Goal: Task Accomplishment & Management: Complete application form

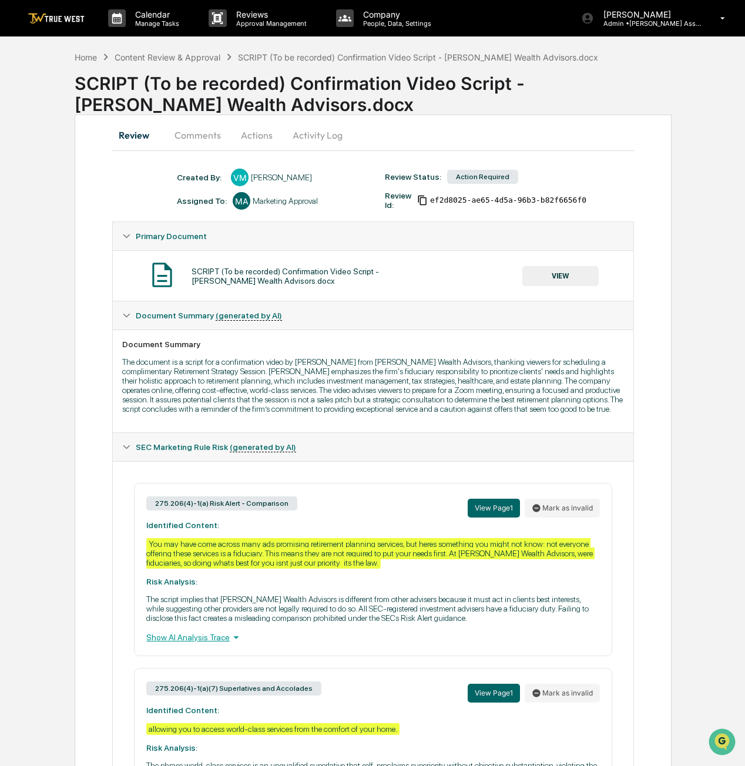
click at [570, 279] on button "VIEW" at bounding box center [560, 276] width 76 height 20
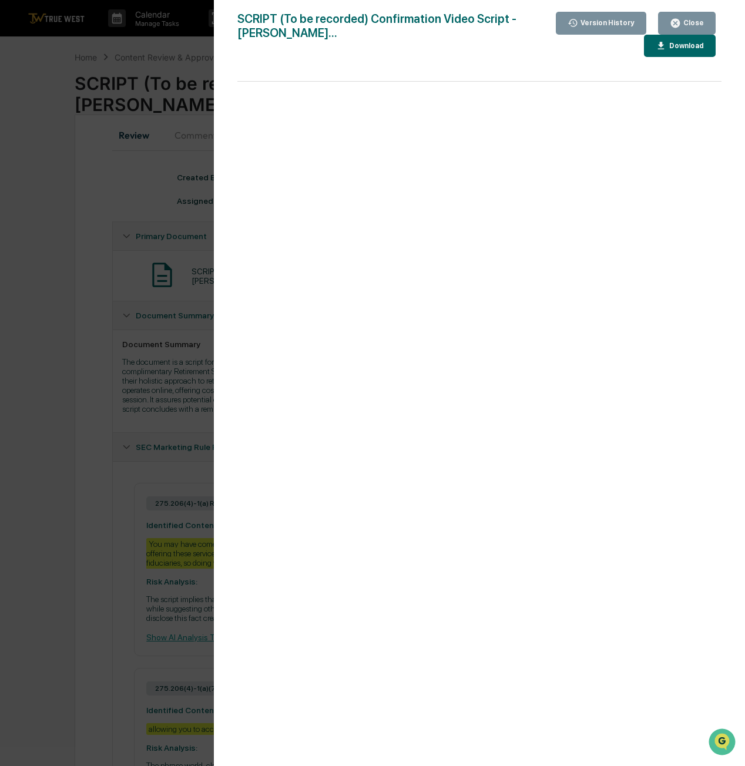
click at [696, 28] on div "Close" at bounding box center [687, 23] width 34 height 11
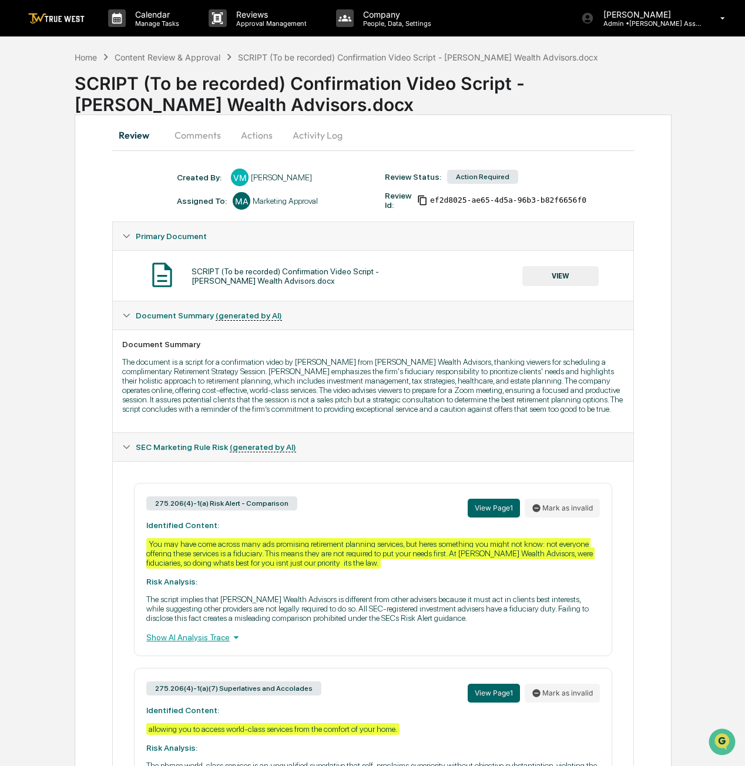
click at [560, 280] on button "VIEW" at bounding box center [560, 276] width 76 height 20
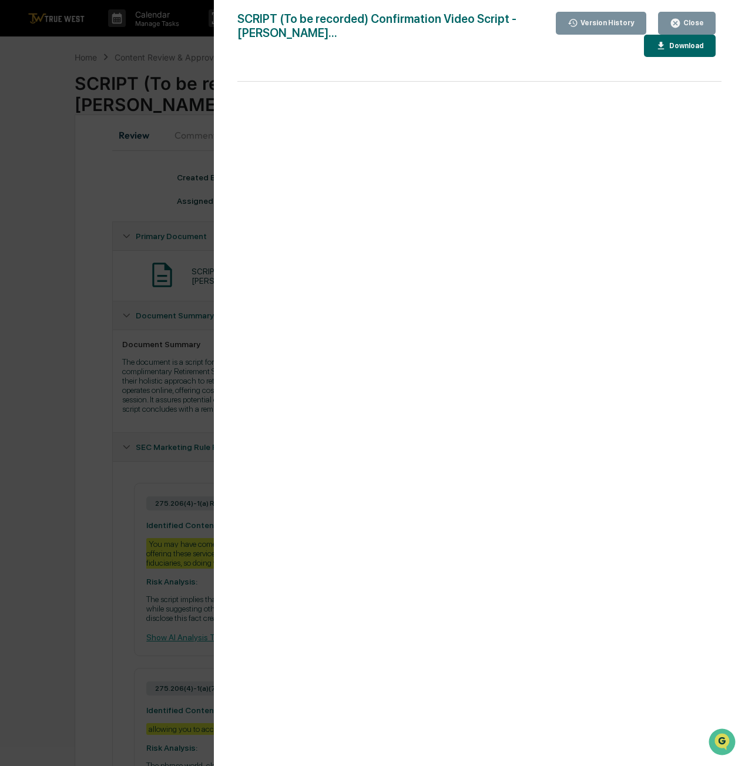
click at [667, 44] on icon "button" at bounding box center [661, 46] width 11 height 11
click at [698, 16] on button "Close" at bounding box center [687, 23] width 58 height 23
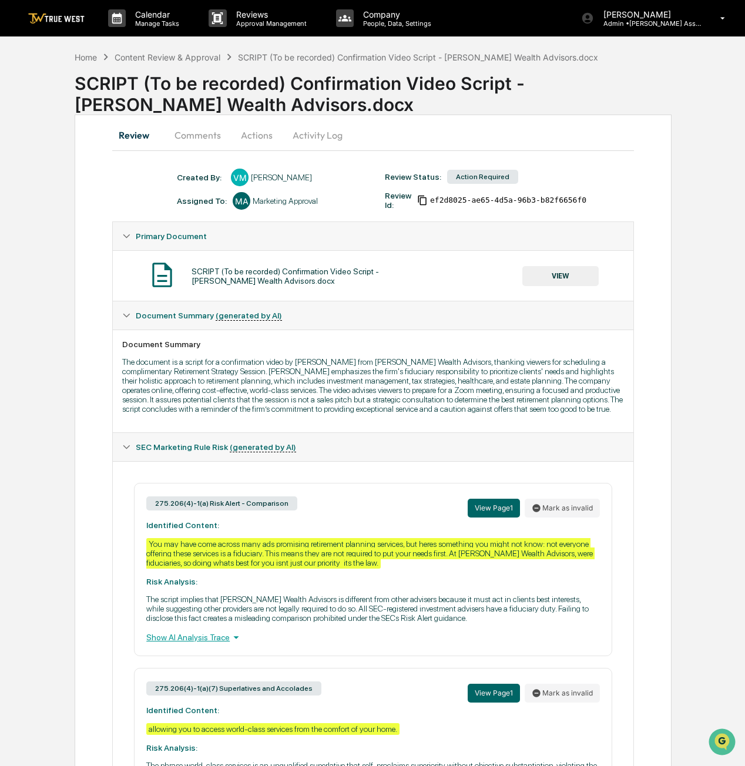
click at [252, 132] on button "Actions" at bounding box center [256, 135] width 53 height 28
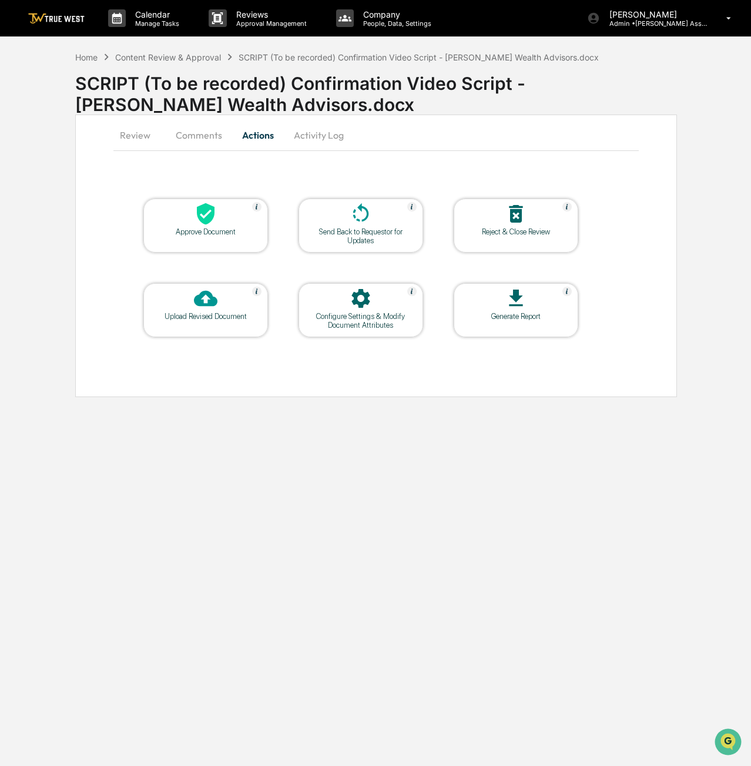
click at [213, 320] on div "Upload Revised Document" at bounding box center [206, 316] width 106 height 9
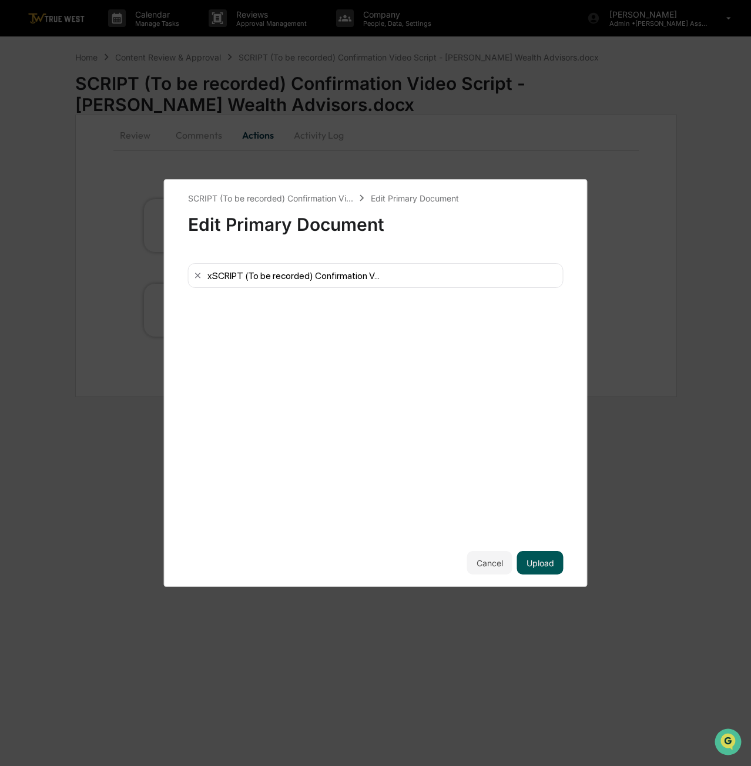
click at [542, 555] on button "Upload" at bounding box center [540, 562] width 46 height 23
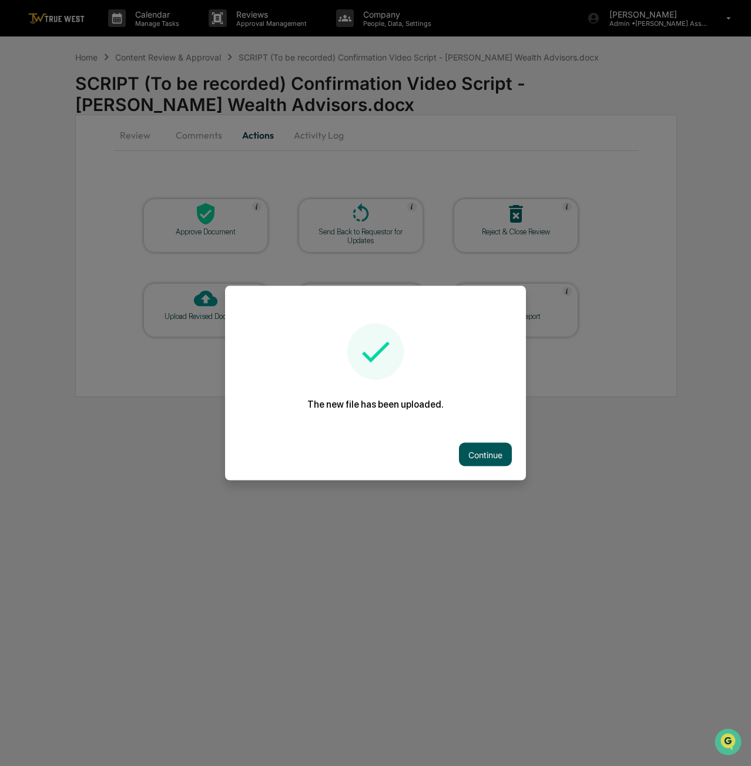
click at [505, 461] on button "Continue" at bounding box center [485, 454] width 53 height 23
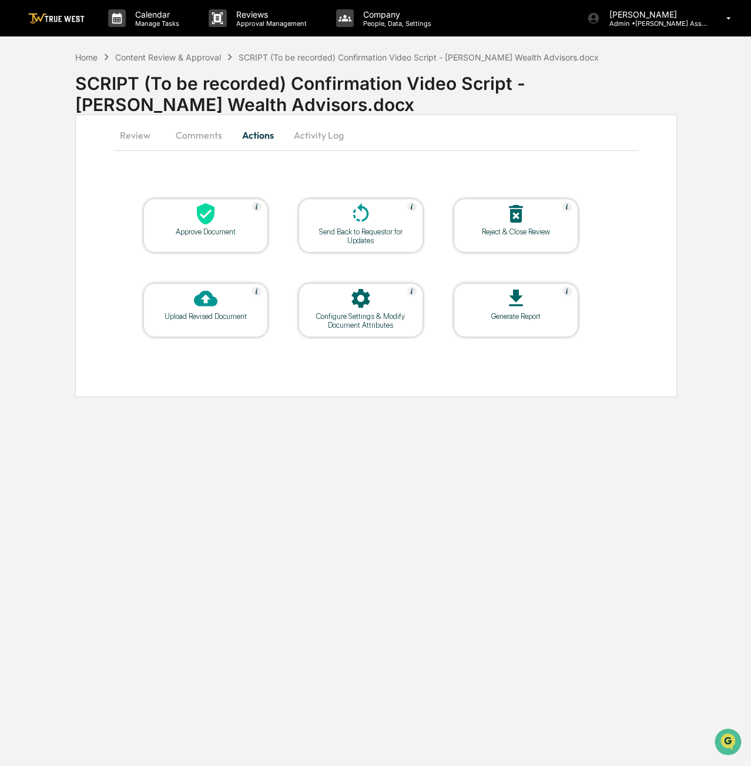
click at [216, 238] on div "Approve Document" at bounding box center [205, 226] width 125 height 54
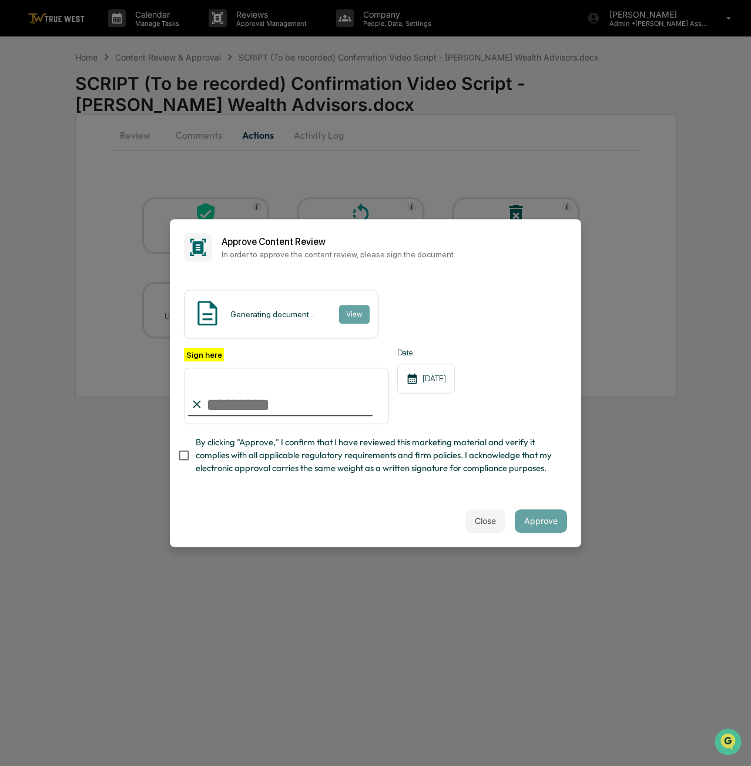
click at [256, 408] on input "Sign here" at bounding box center [286, 396] width 205 height 56
type input "*"
click at [485, 513] on button "Close" at bounding box center [485, 520] width 40 height 23
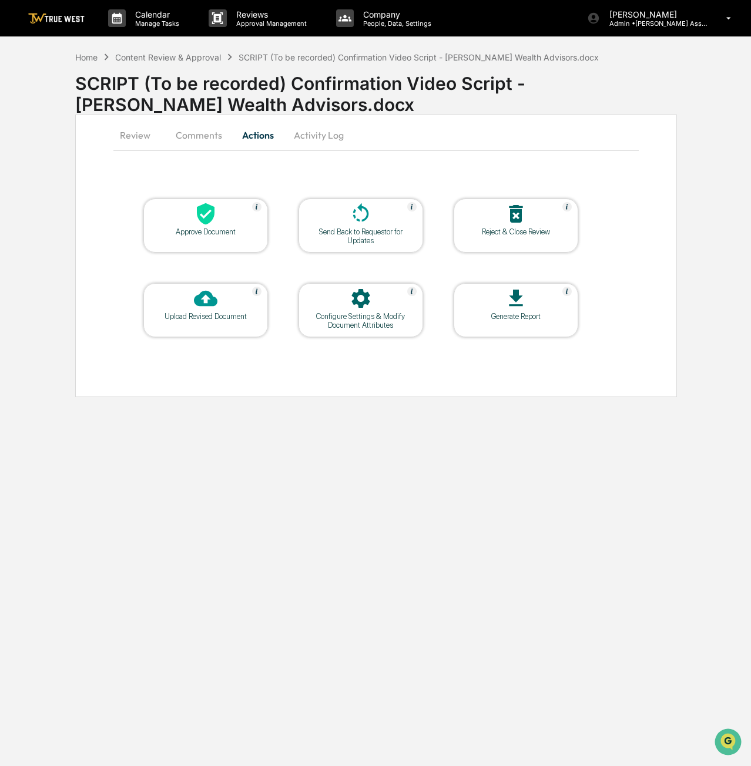
click at [187, 136] on button "Comments" at bounding box center [198, 135] width 65 height 28
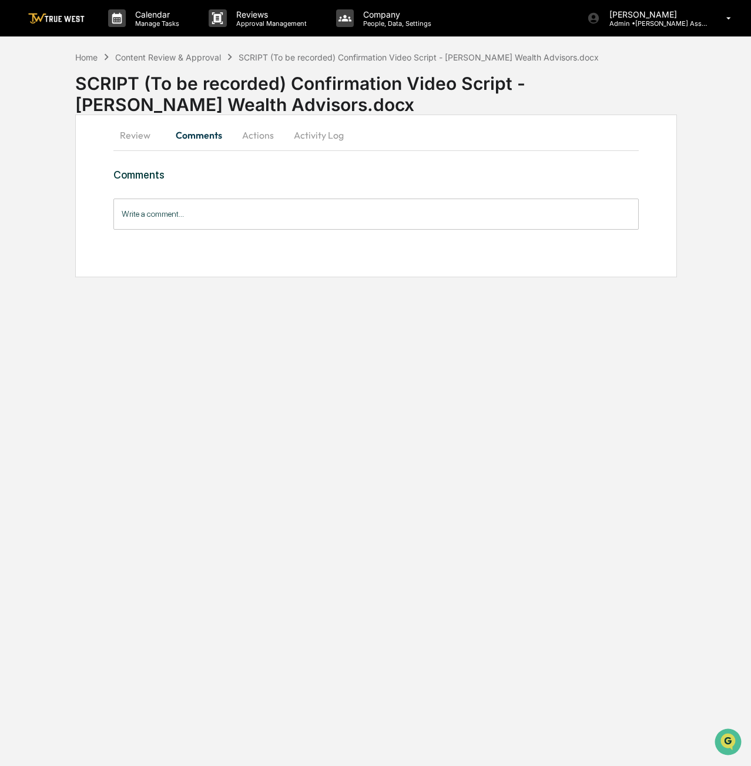
click at [281, 216] on input "Write a comment..." at bounding box center [376, 214] width 526 height 31
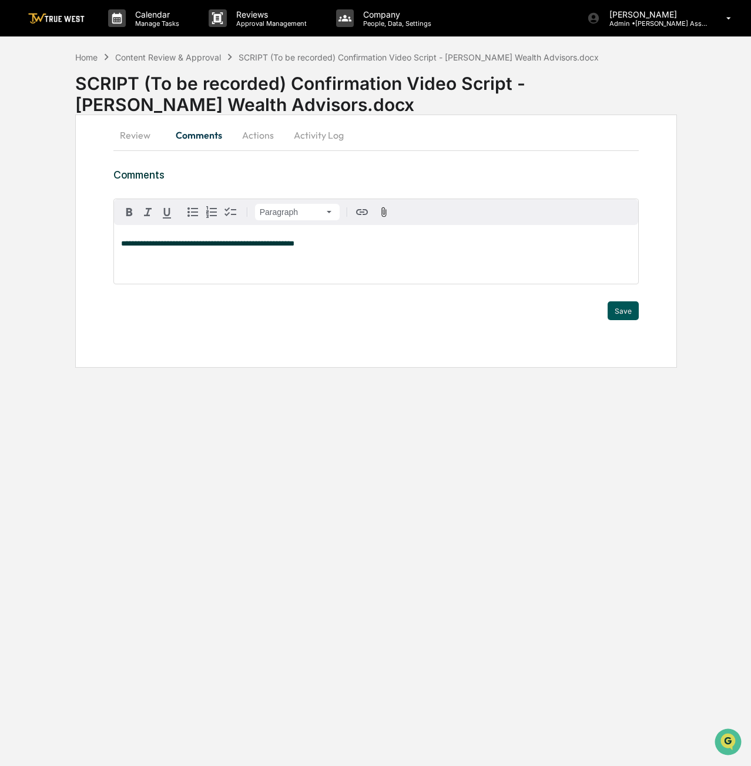
click at [632, 303] on button "Save" at bounding box center [622, 310] width 31 height 19
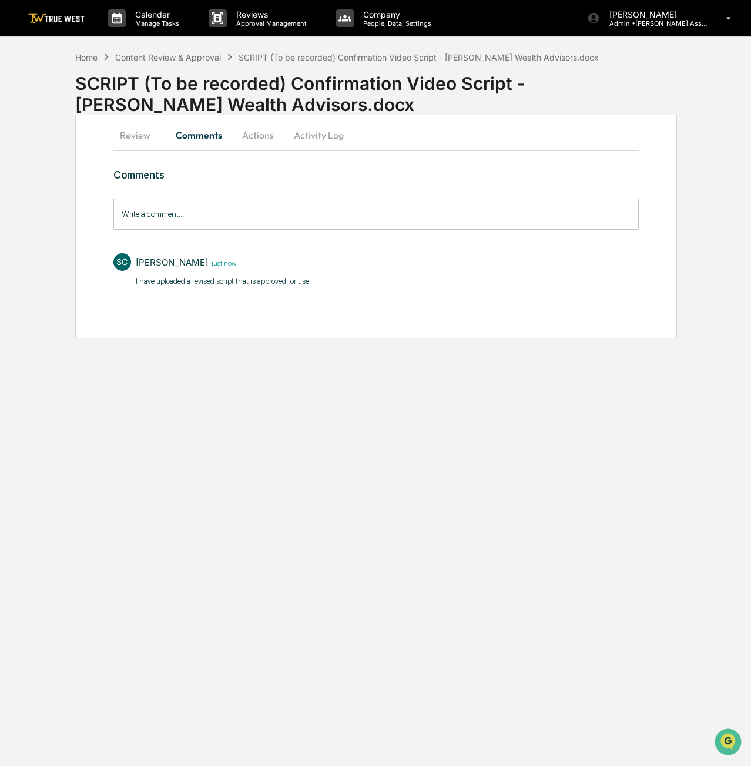
click at [251, 139] on button "Actions" at bounding box center [257, 135] width 53 height 28
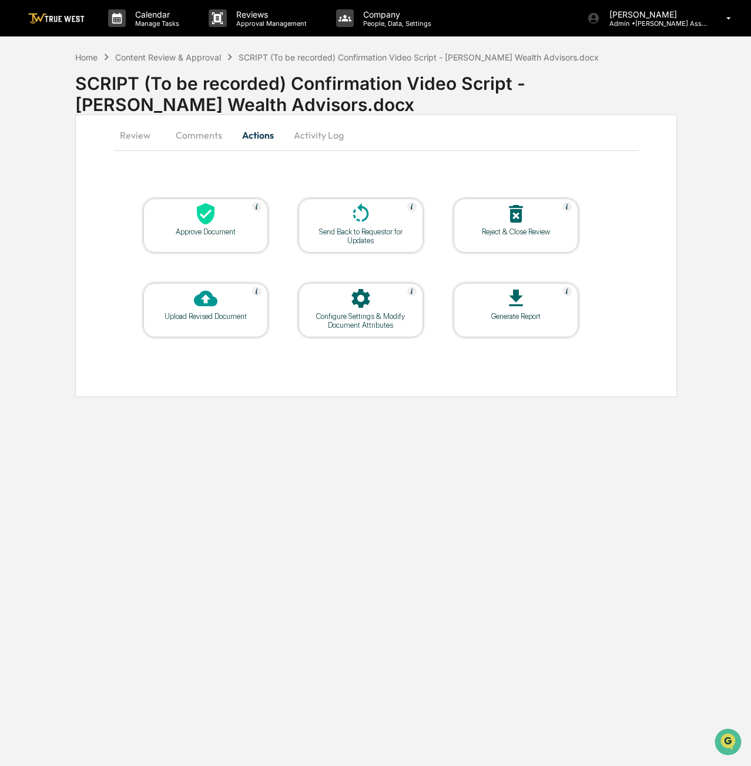
click at [247, 238] on div "Approve Document" at bounding box center [205, 226] width 125 height 54
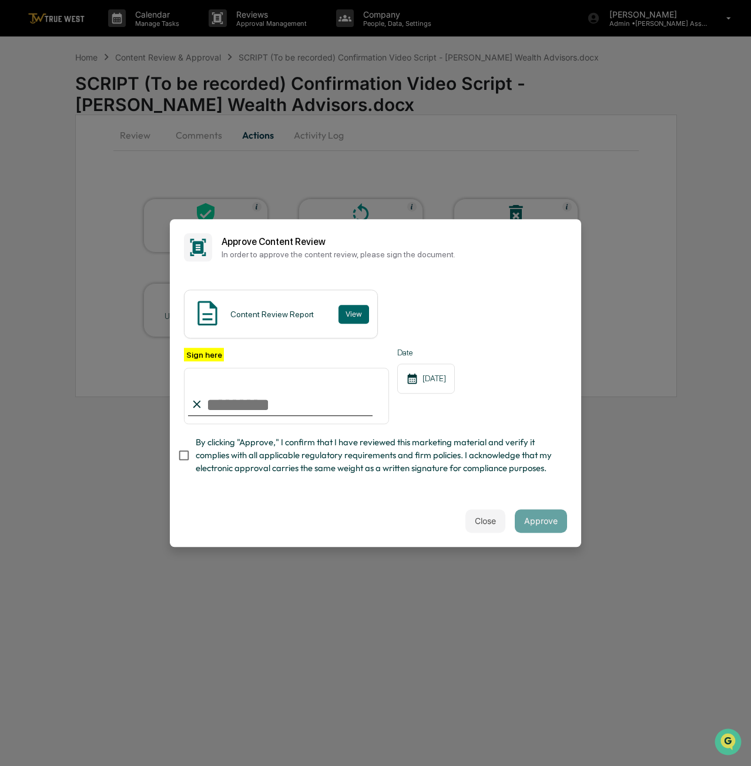
click at [250, 394] on input "Sign here" at bounding box center [286, 396] width 205 height 56
type input "**********"
click at [540, 520] on button "Approve" at bounding box center [541, 520] width 52 height 23
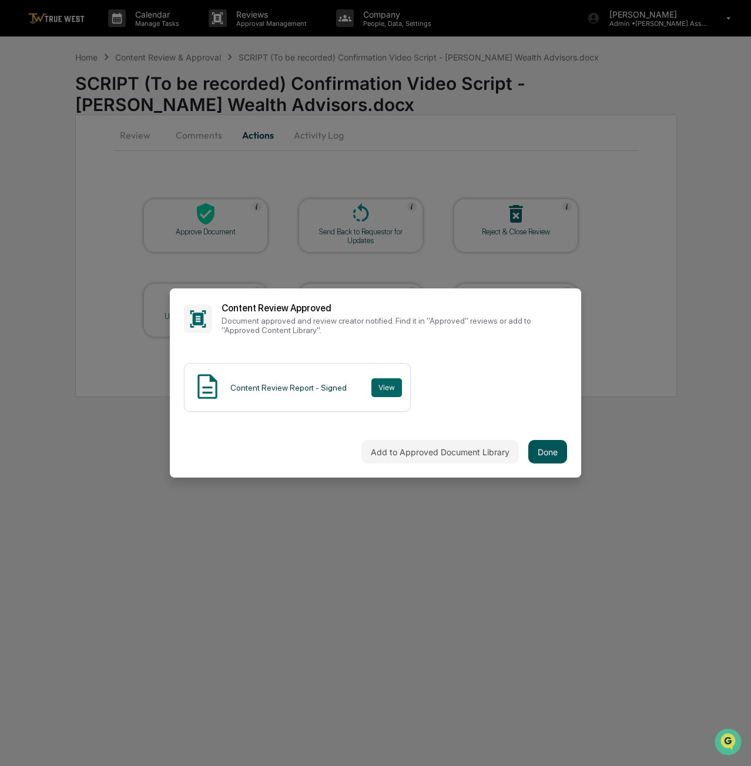
click at [540, 453] on button "Done" at bounding box center [547, 451] width 39 height 23
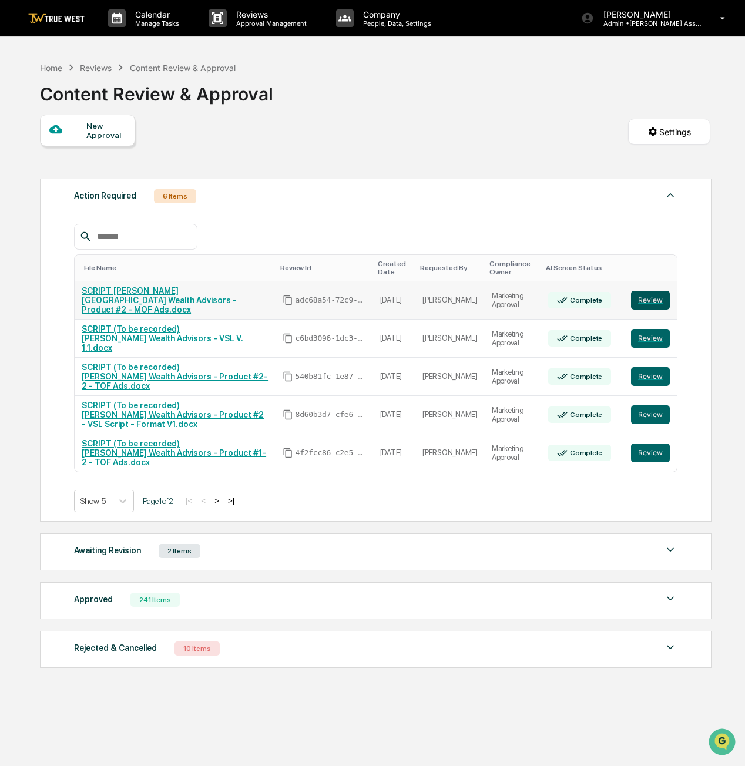
click at [654, 295] on button "Review" at bounding box center [650, 300] width 39 height 19
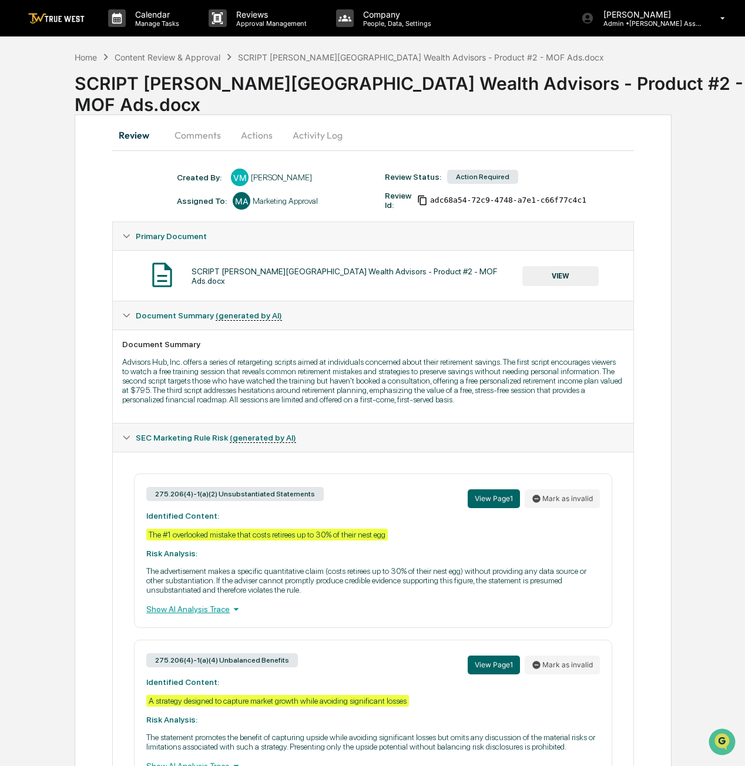
click at [550, 272] on button "VIEW" at bounding box center [560, 276] width 76 height 20
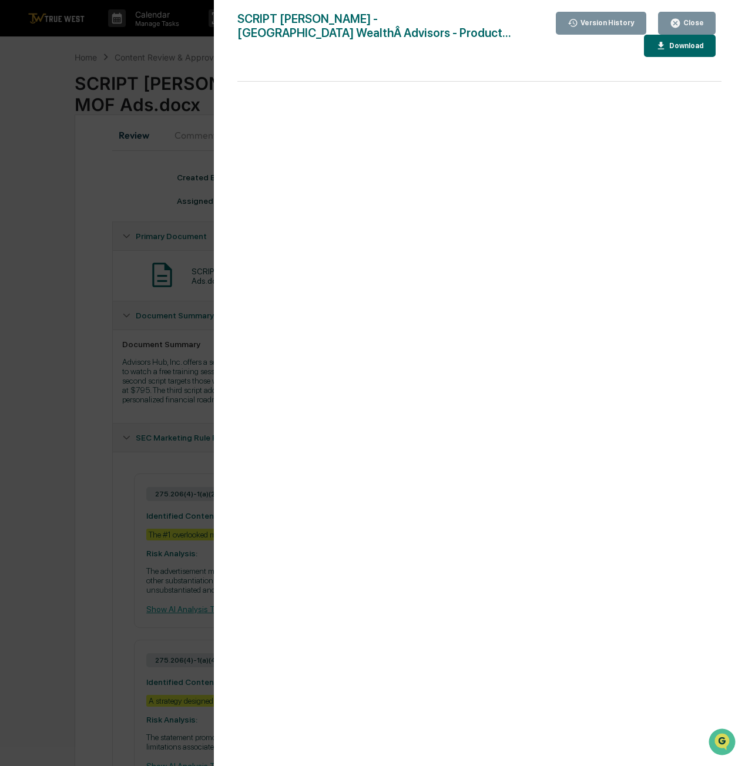
click at [687, 52] on button "Download" at bounding box center [680, 46] width 72 height 23
click at [714, 25] on button "Close" at bounding box center [687, 23] width 58 height 23
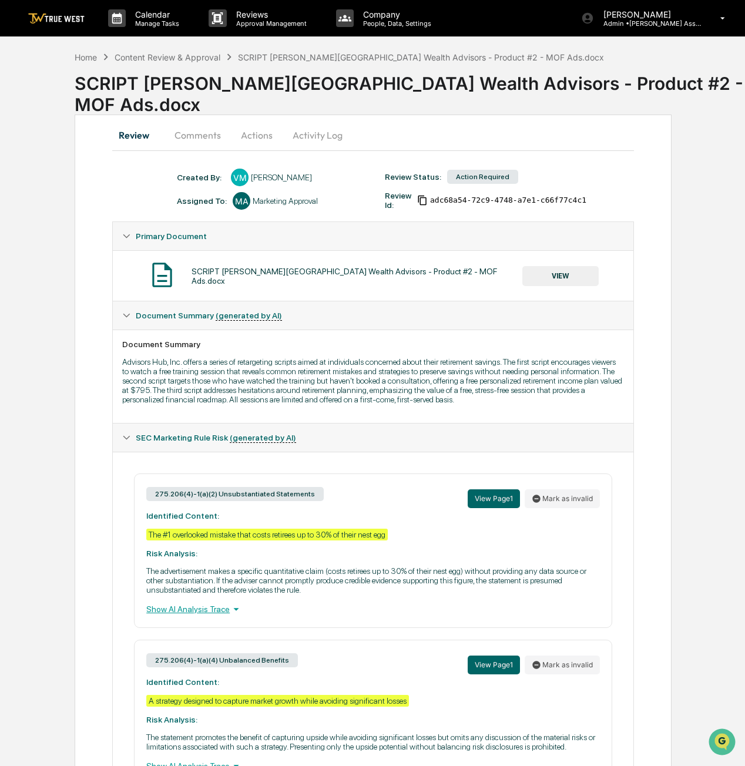
scroll to position [77, 0]
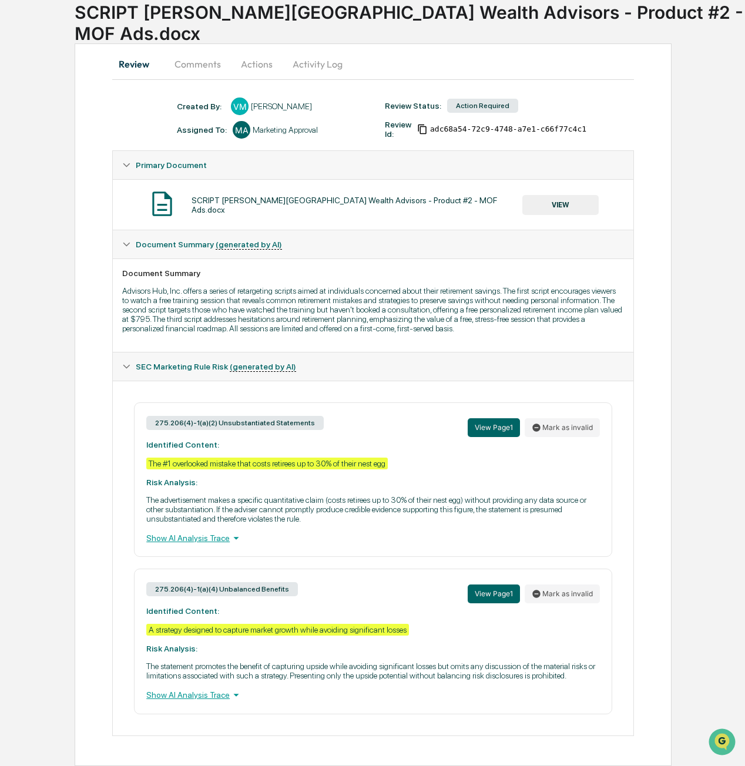
click at [256, 59] on button "Actions" at bounding box center [256, 64] width 53 height 28
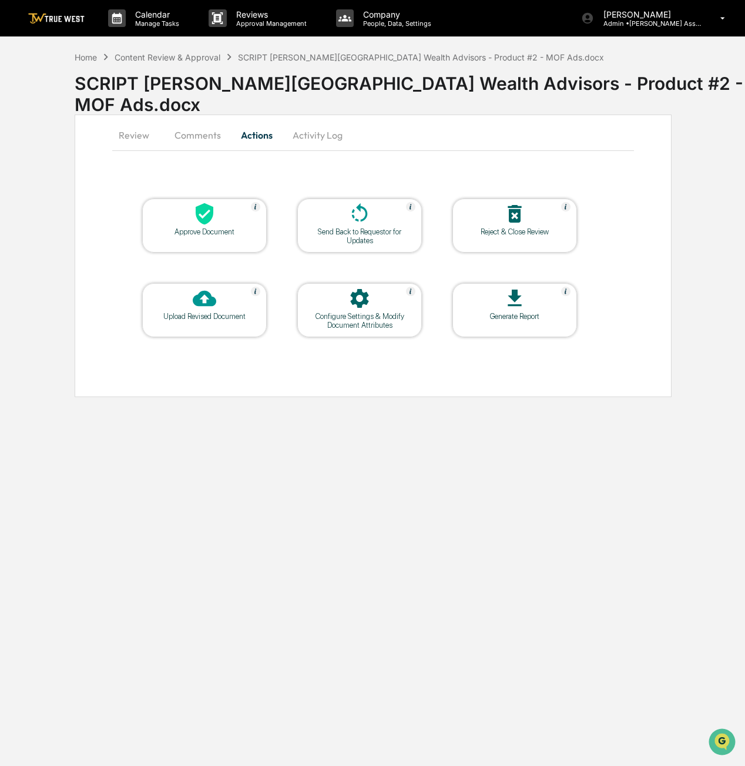
scroll to position [0, 0]
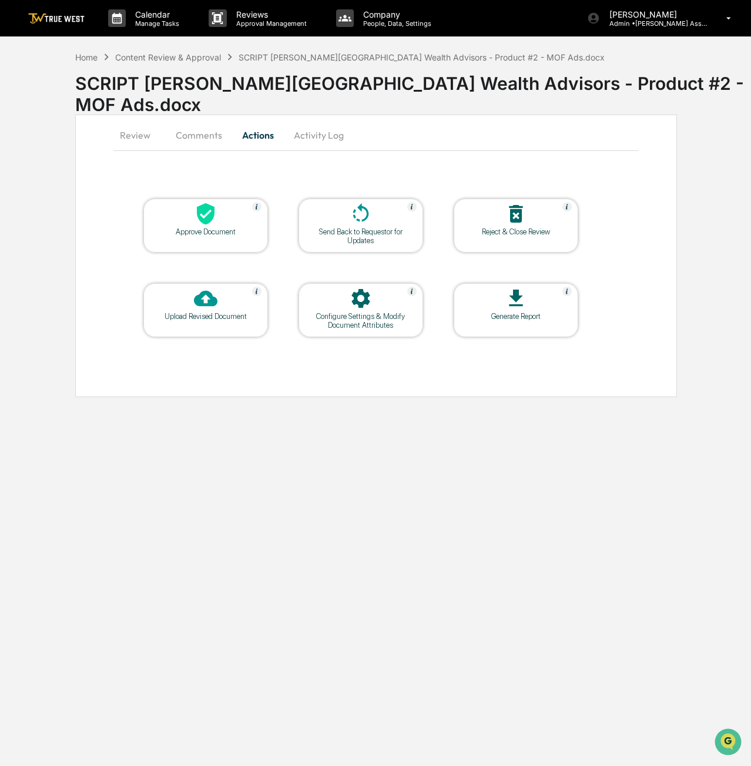
click at [204, 237] on div "Approve Document" at bounding box center [205, 226] width 125 height 54
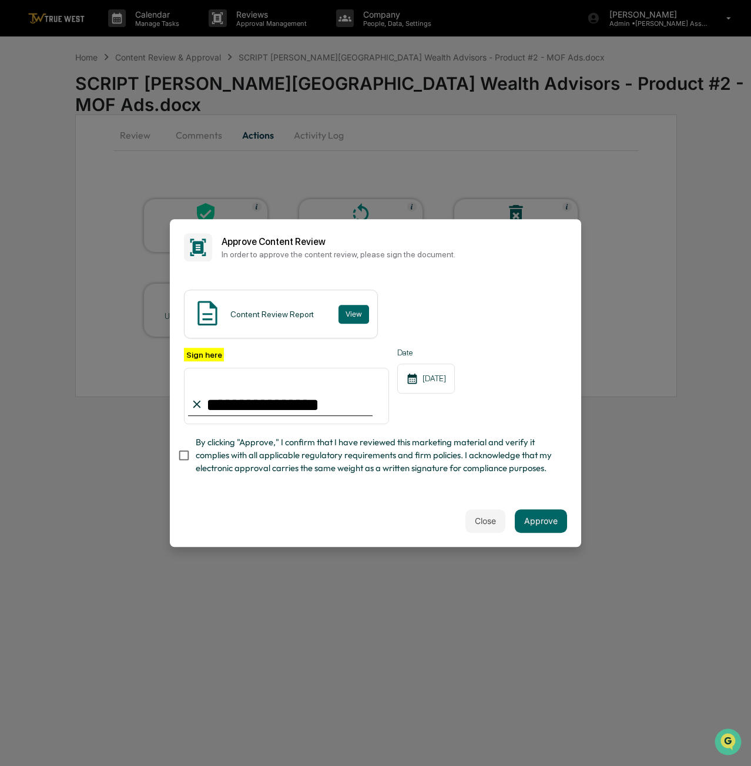
type input "**********"
click at [533, 520] on button "Approve" at bounding box center [541, 520] width 52 height 23
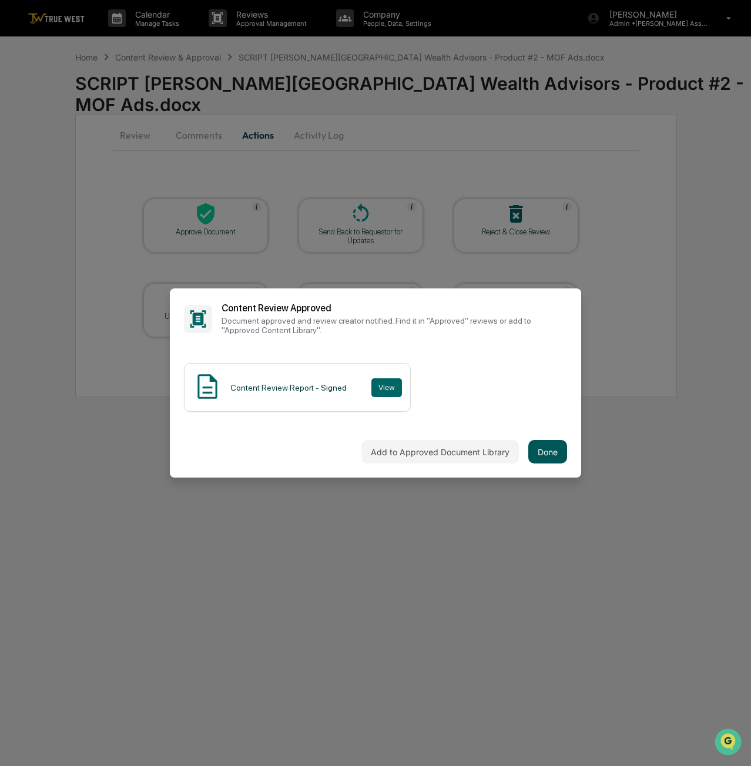
click at [546, 452] on button "Done" at bounding box center [547, 451] width 39 height 23
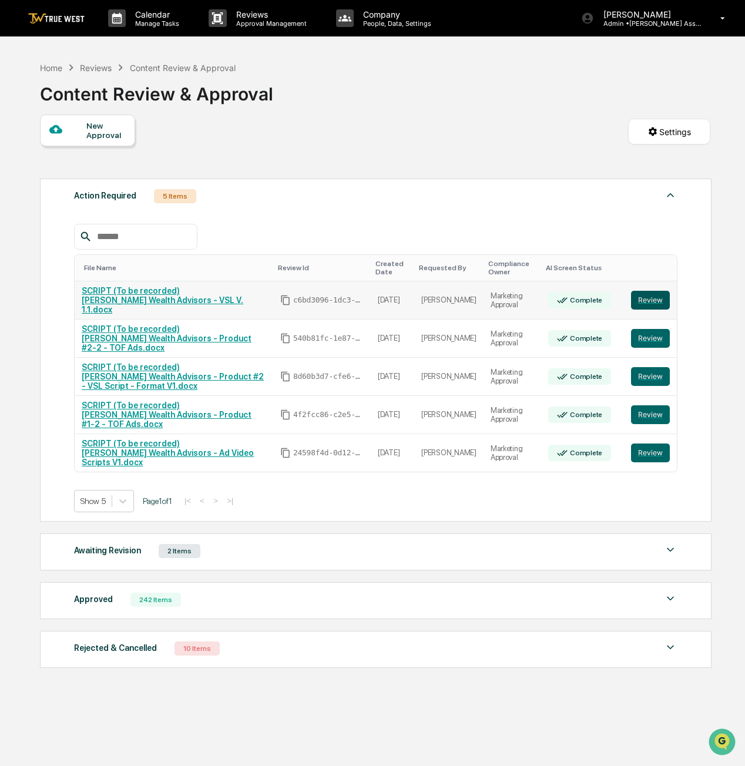
click at [637, 300] on button "Review" at bounding box center [650, 300] width 39 height 19
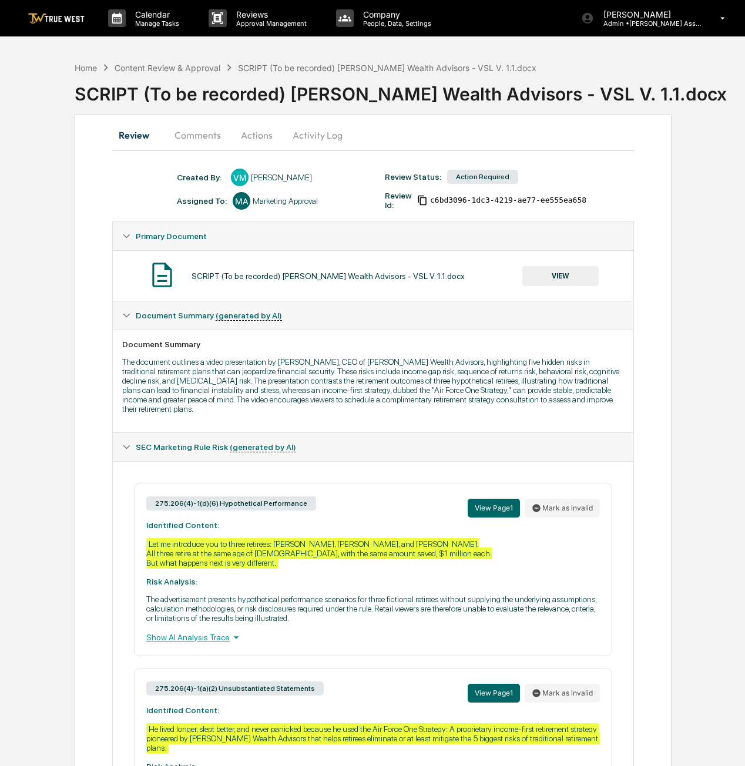
click at [577, 281] on button "VIEW" at bounding box center [560, 276] width 76 height 20
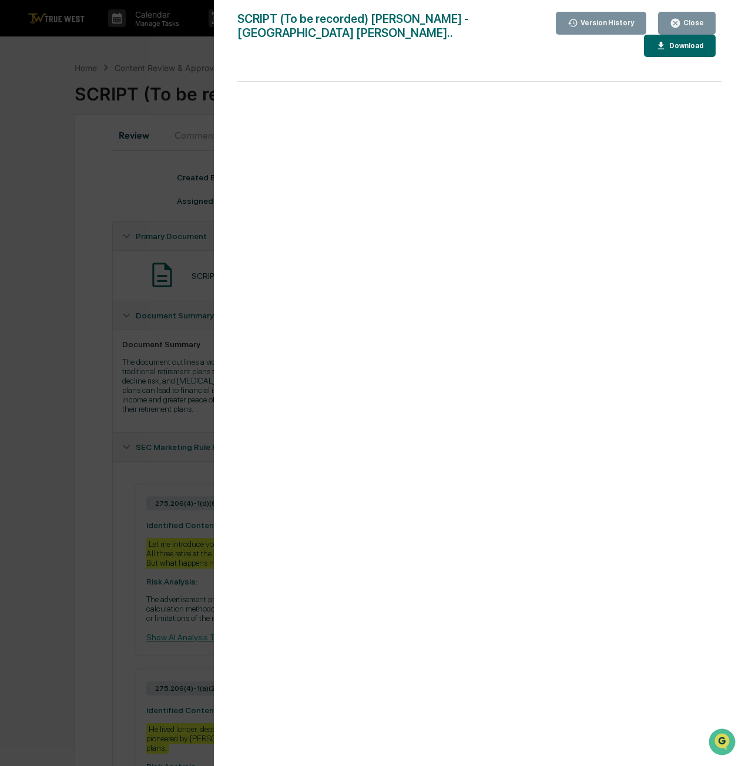
click at [675, 29] on button "Close" at bounding box center [687, 23] width 58 height 23
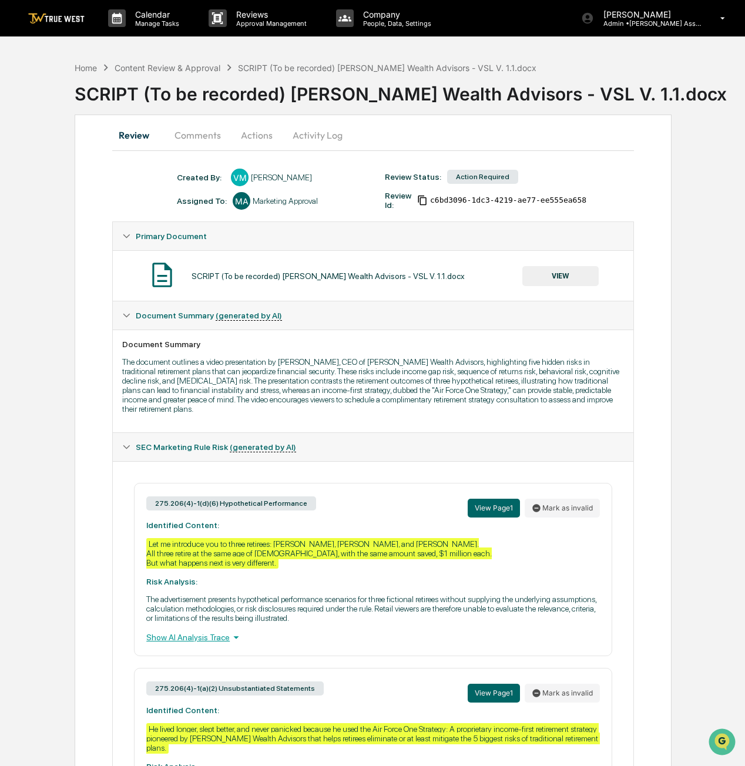
click at [246, 137] on button "Actions" at bounding box center [256, 135] width 53 height 28
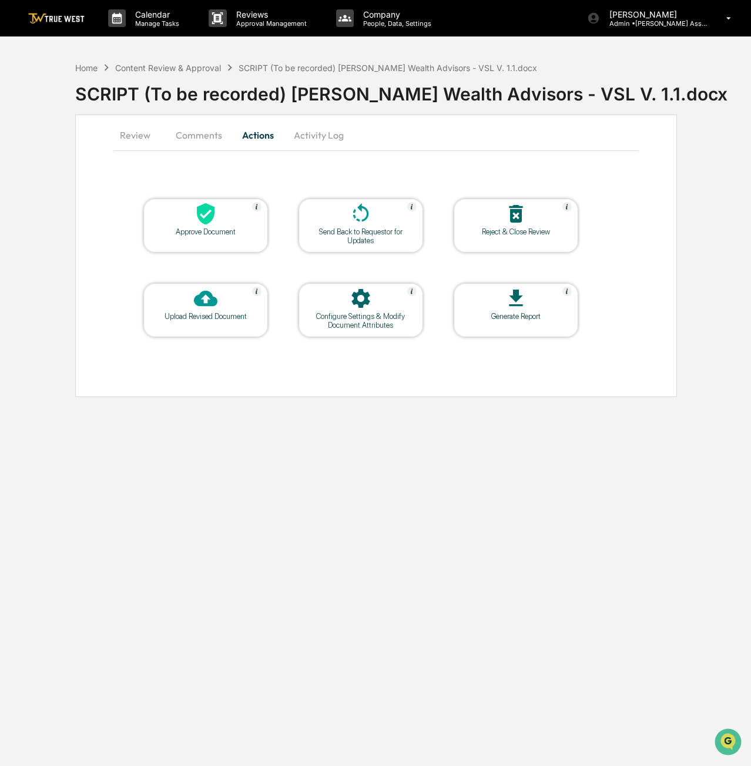
click at [251, 223] on div at bounding box center [205, 214] width 117 height 25
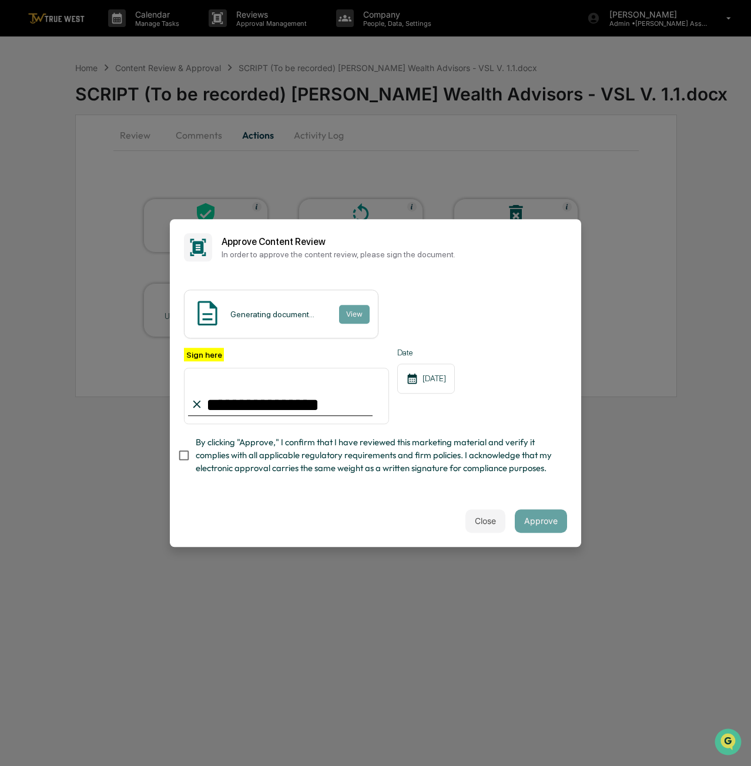
type input "**********"
click at [547, 528] on button "Approve" at bounding box center [541, 520] width 52 height 23
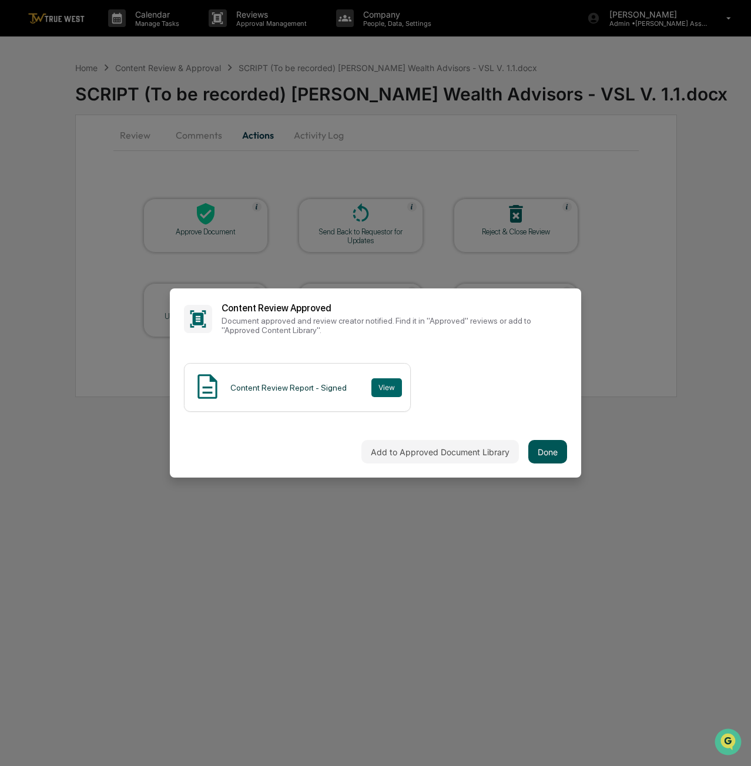
click at [555, 453] on button "Done" at bounding box center [547, 451] width 39 height 23
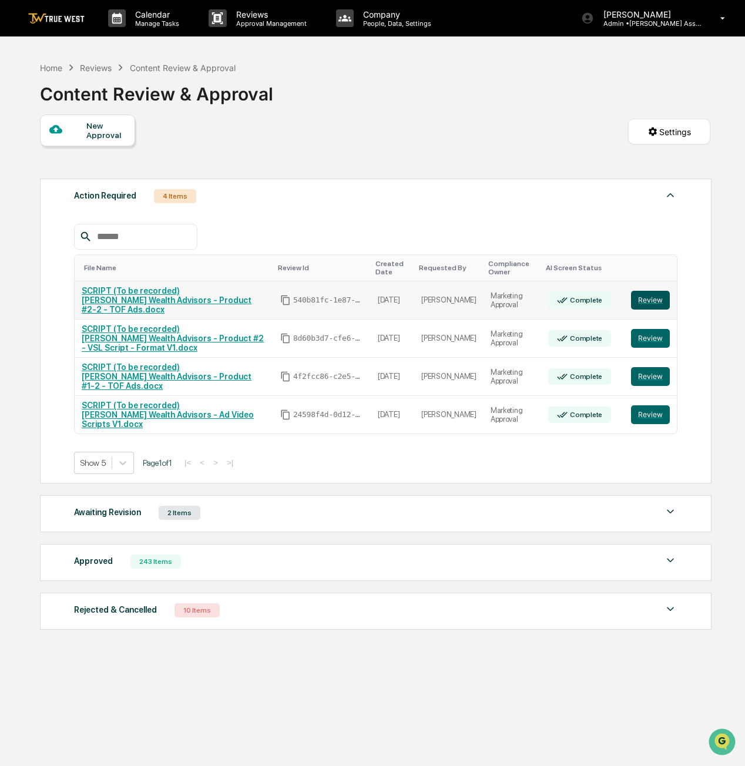
click at [660, 305] on button "Review" at bounding box center [650, 300] width 39 height 19
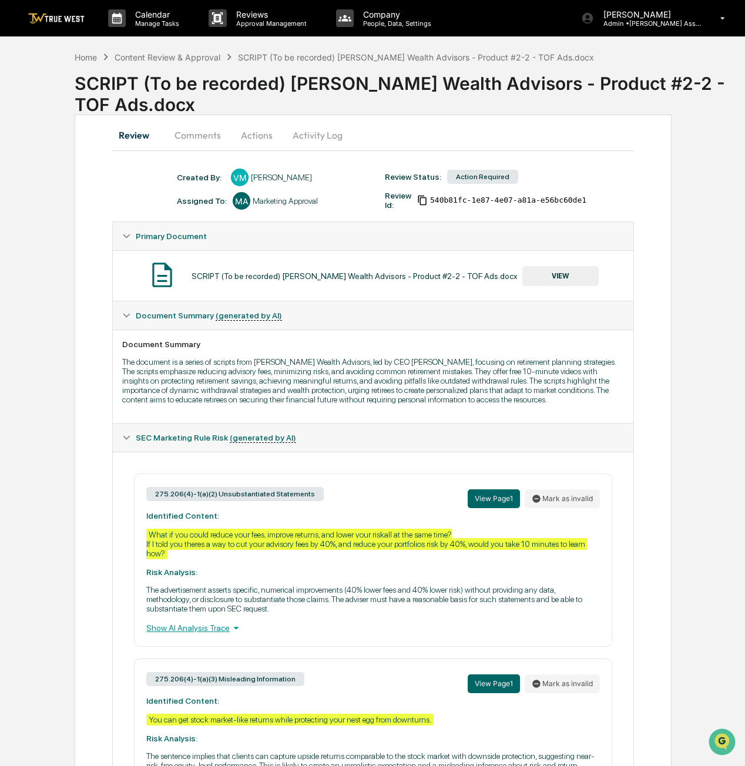
click at [558, 273] on button "VIEW" at bounding box center [560, 276] width 76 height 20
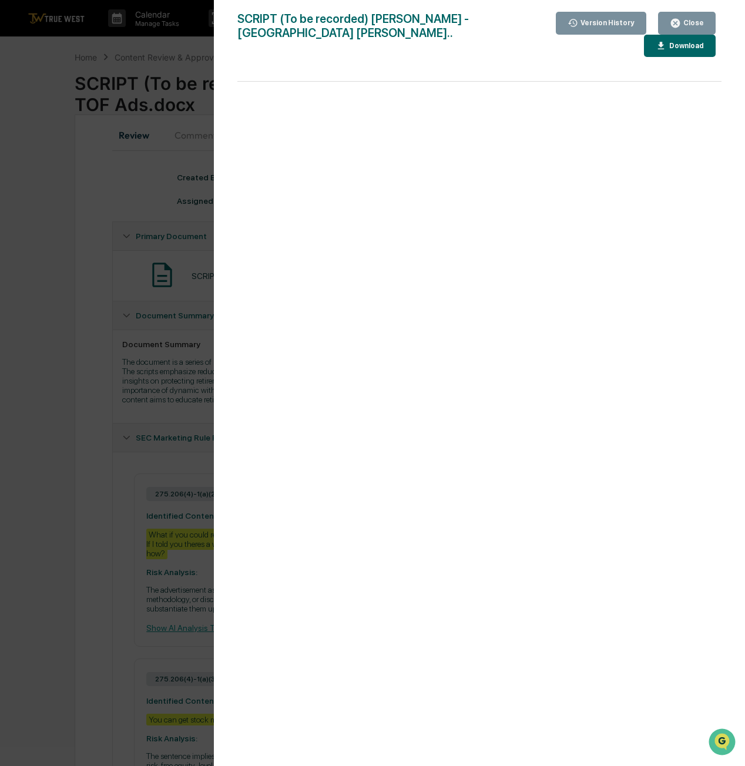
click at [666, 50] on icon "button" at bounding box center [661, 46] width 11 height 11
click at [691, 18] on div "Close" at bounding box center [687, 23] width 34 height 11
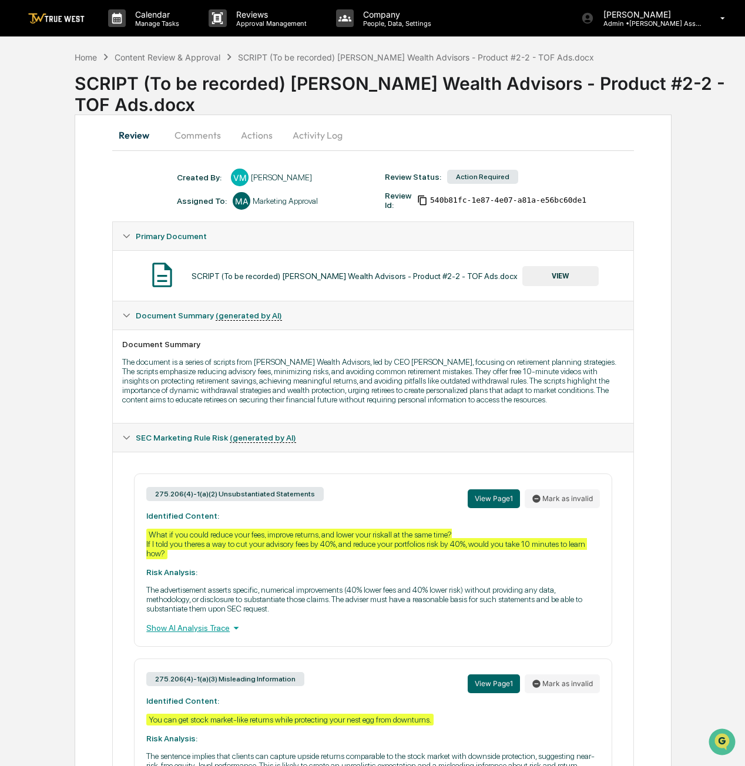
click at [260, 137] on button "Actions" at bounding box center [256, 135] width 53 height 28
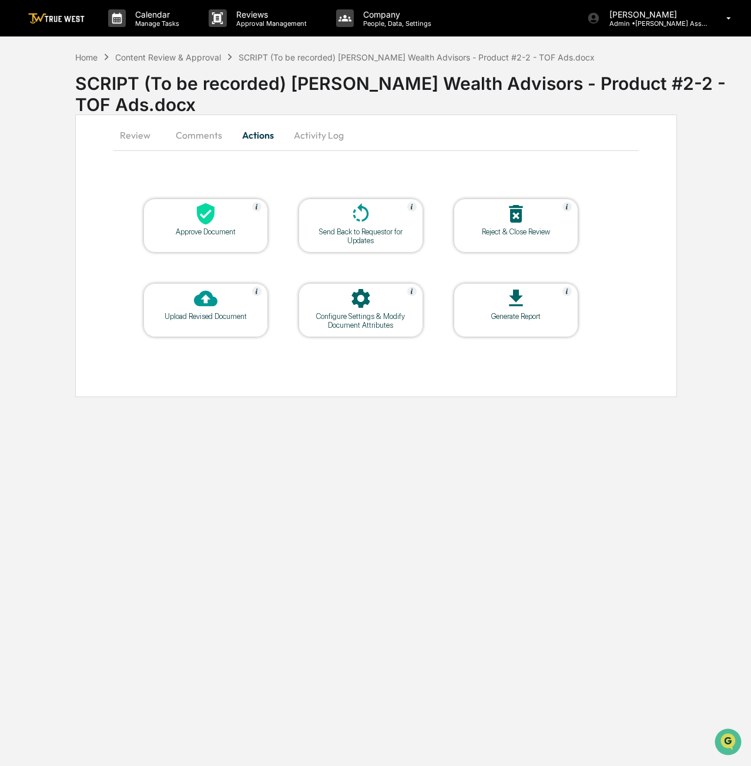
click at [182, 310] on div at bounding box center [205, 299] width 117 height 25
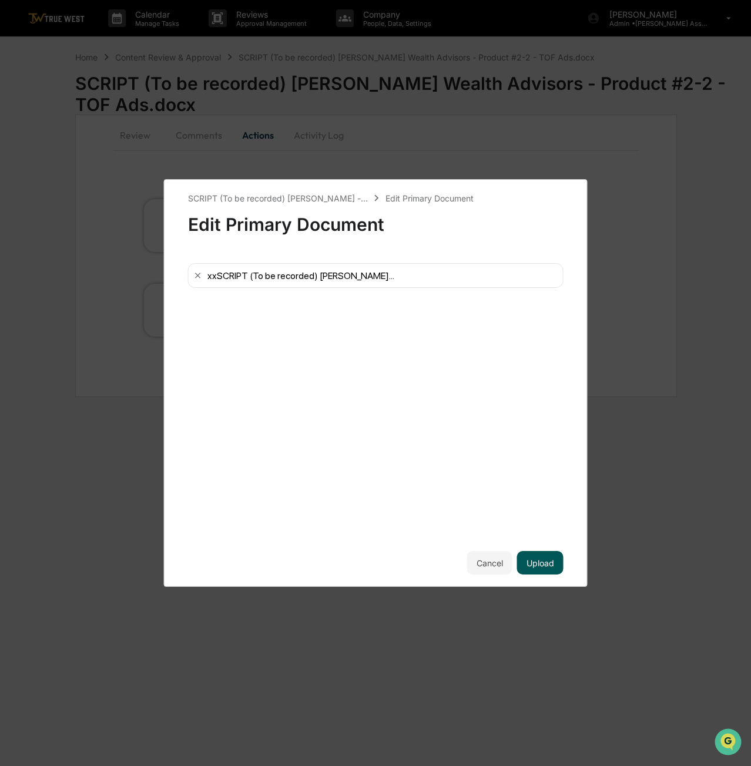
click at [549, 566] on button "Upload" at bounding box center [540, 562] width 46 height 23
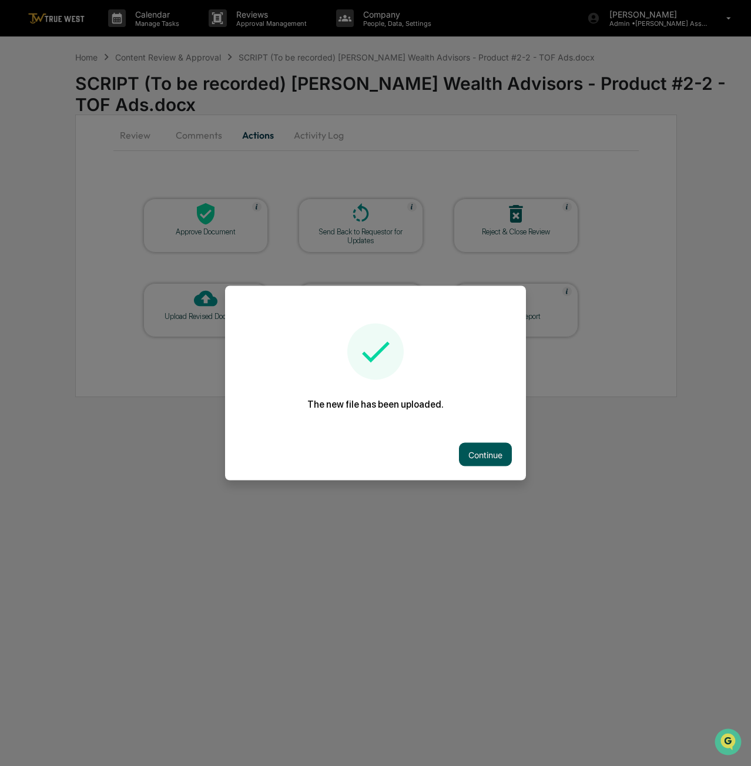
click at [471, 463] on button "Continue" at bounding box center [485, 454] width 53 height 23
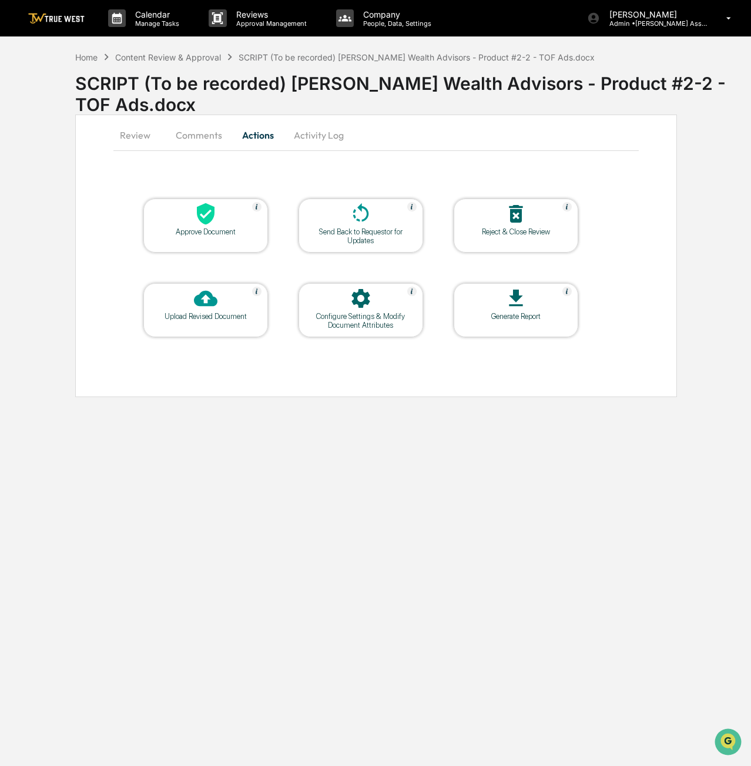
click at [206, 139] on button "Comments" at bounding box center [198, 135] width 65 height 28
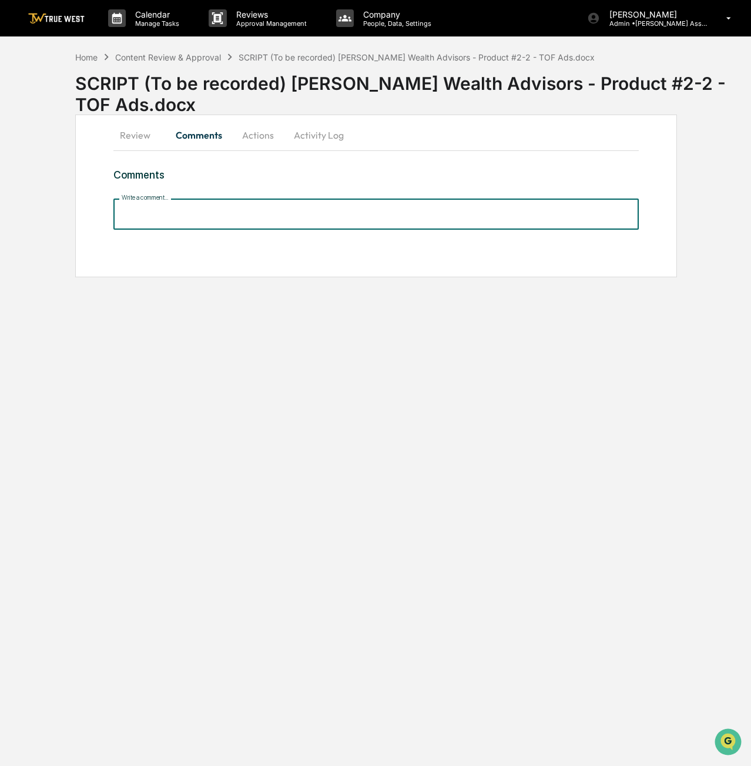
click at [293, 214] on input "Write a comment..." at bounding box center [376, 214] width 526 height 31
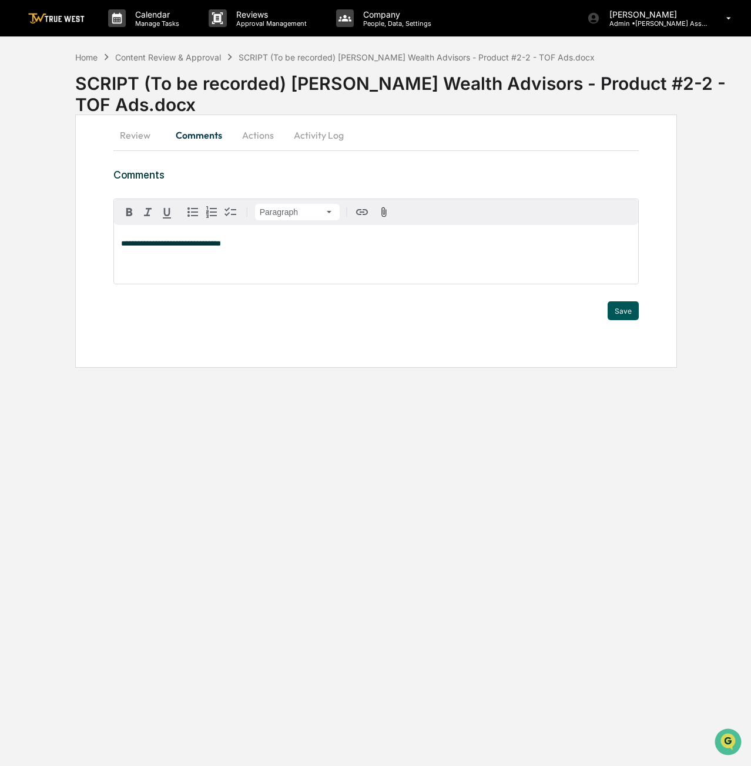
click at [623, 318] on button "Save" at bounding box center [622, 310] width 31 height 19
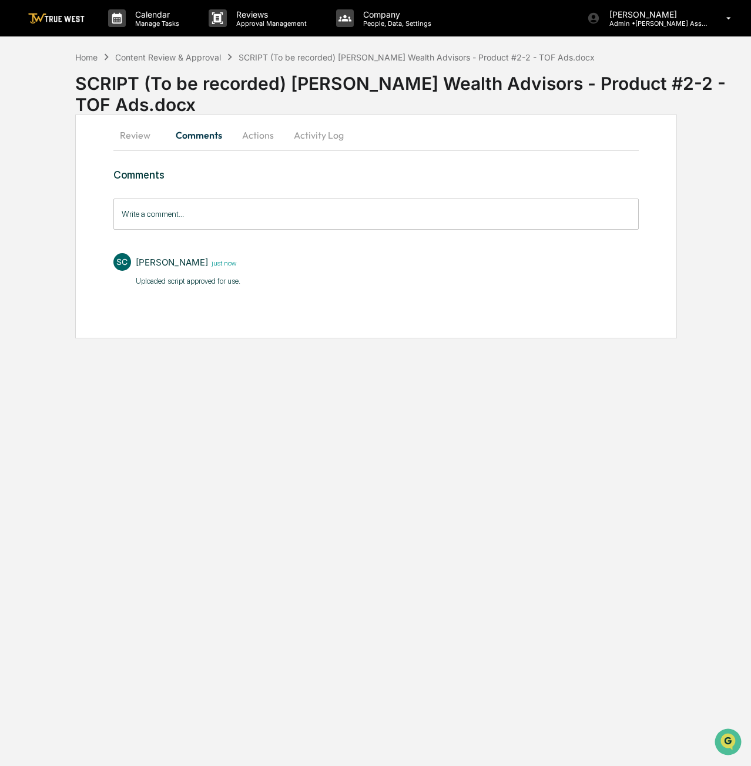
click at [247, 137] on button "Actions" at bounding box center [257, 135] width 53 height 28
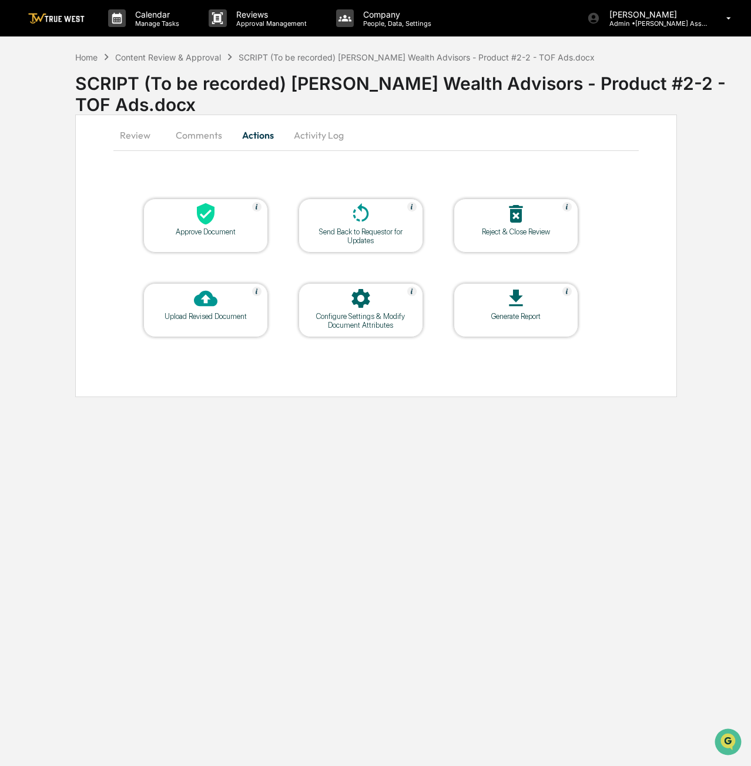
click at [245, 221] on div at bounding box center [205, 214] width 117 height 25
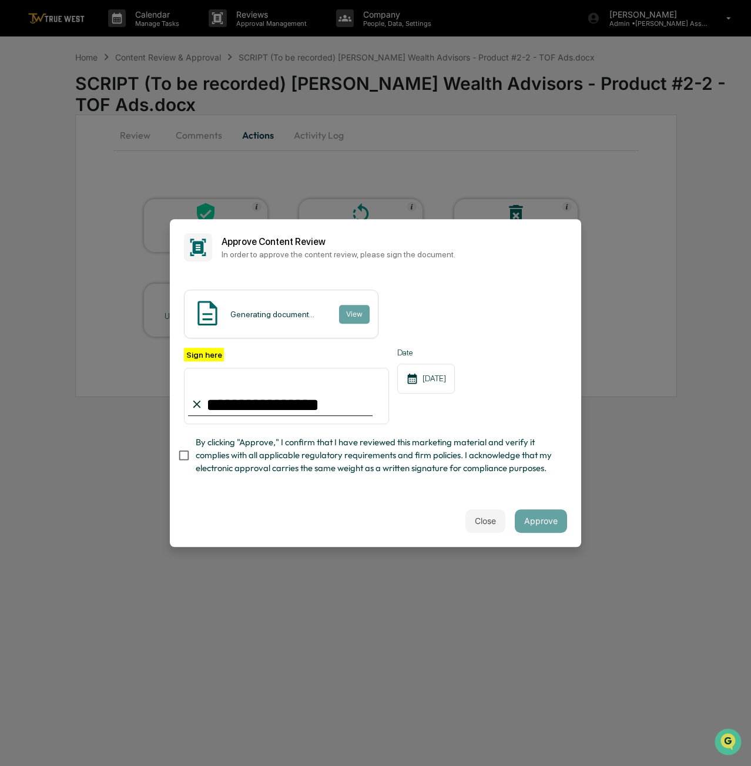
type input "**********"
click at [550, 522] on button "Approve" at bounding box center [541, 520] width 52 height 23
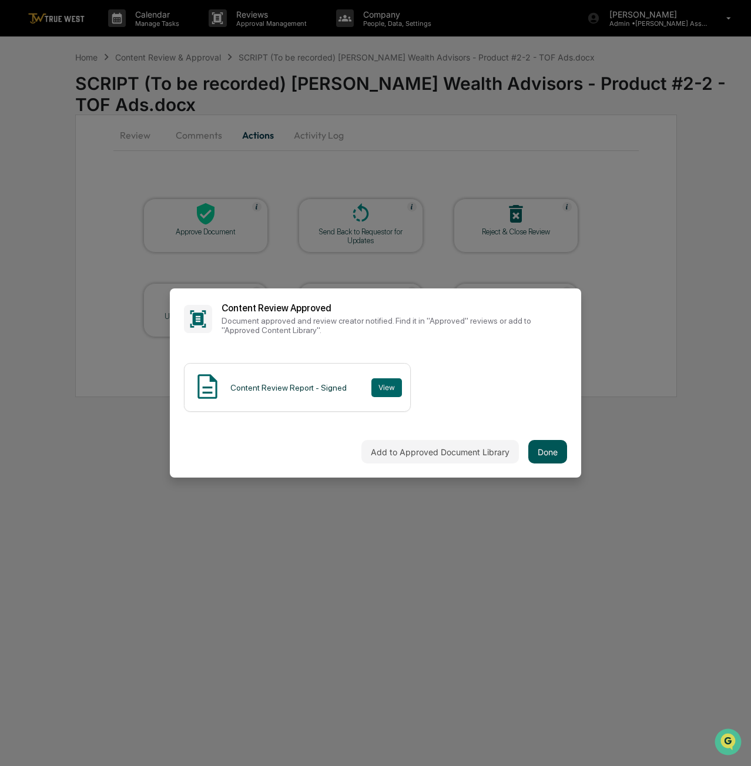
click at [546, 458] on button "Done" at bounding box center [547, 451] width 39 height 23
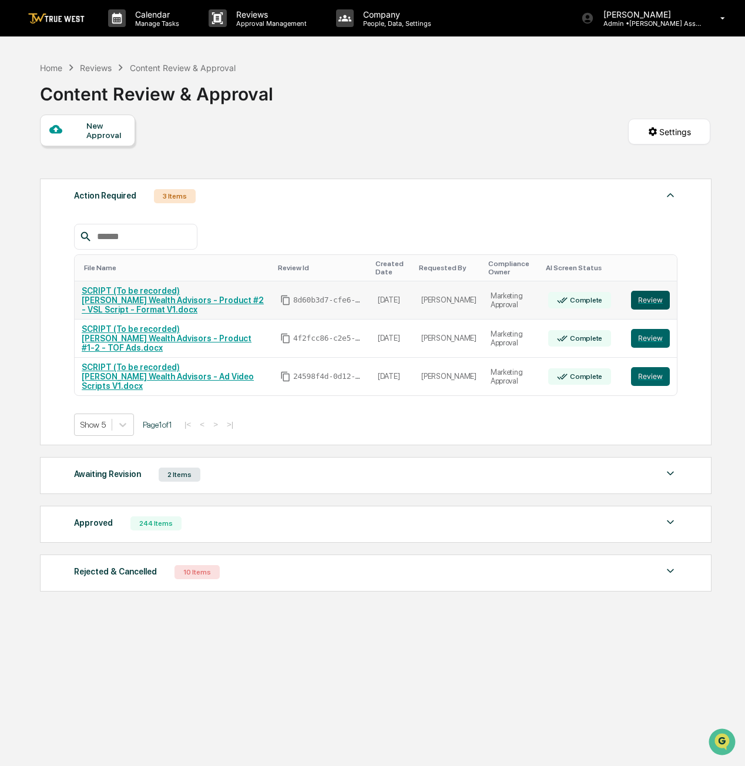
click at [636, 301] on button "Review" at bounding box center [650, 300] width 39 height 19
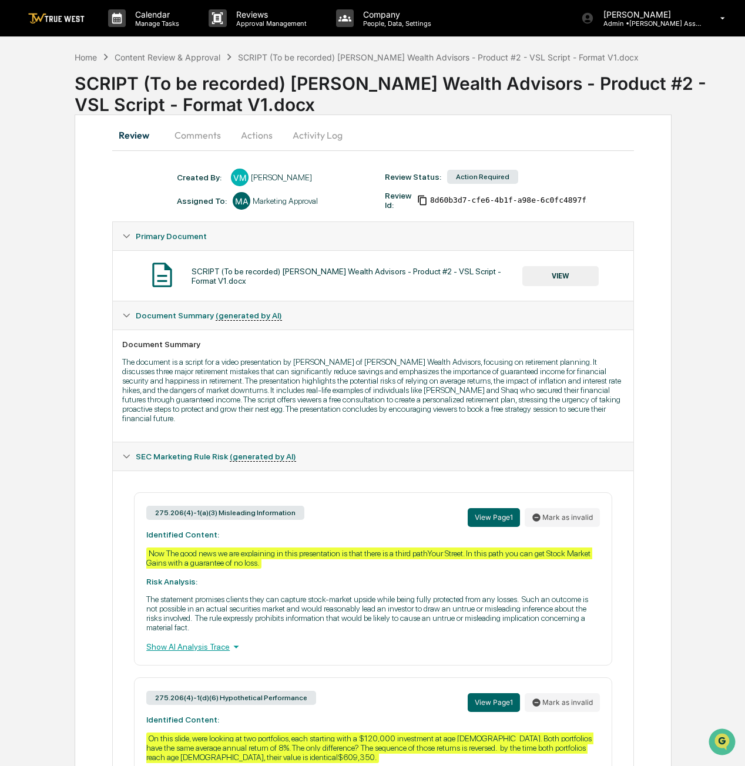
click at [565, 277] on button "VIEW" at bounding box center [560, 276] width 76 height 20
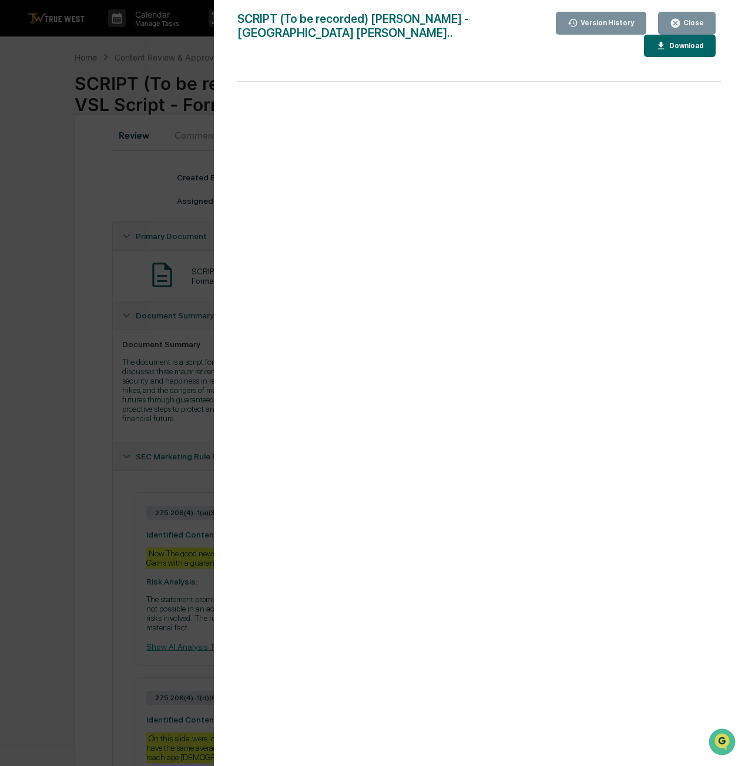
click at [691, 45] on div "Download" at bounding box center [685, 46] width 37 height 8
click at [443, 76] on div "SCRIPT (To be recorded) John Creekmur - CreekmurÂ WealthÂ A... Close Version Hi…" at bounding box center [479, 395] width 484 height 766
click at [704, 23] on button "Close" at bounding box center [687, 23] width 58 height 23
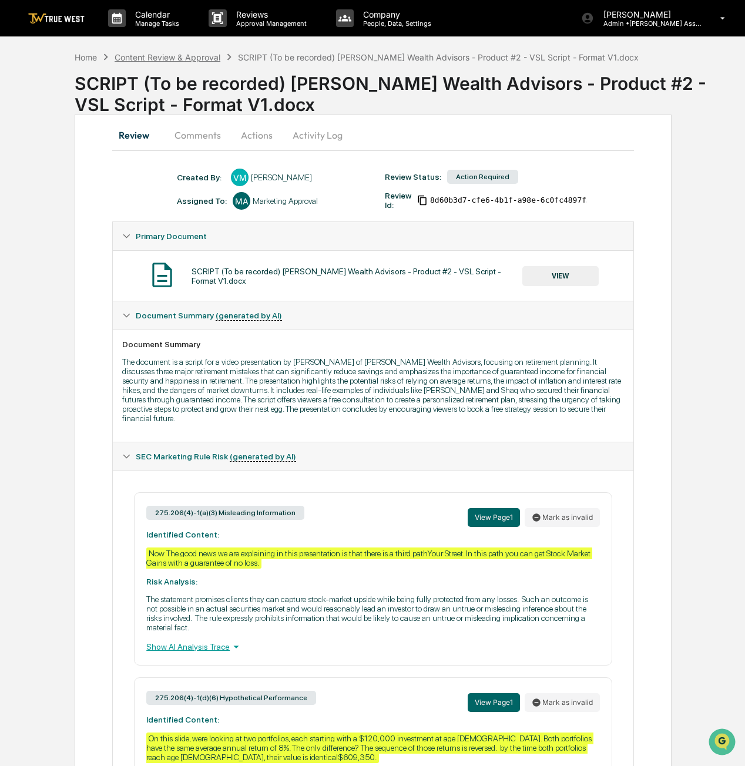
click at [158, 55] on div "Content Review & Approval" at bounding box center [168, 57] width 106 height 10
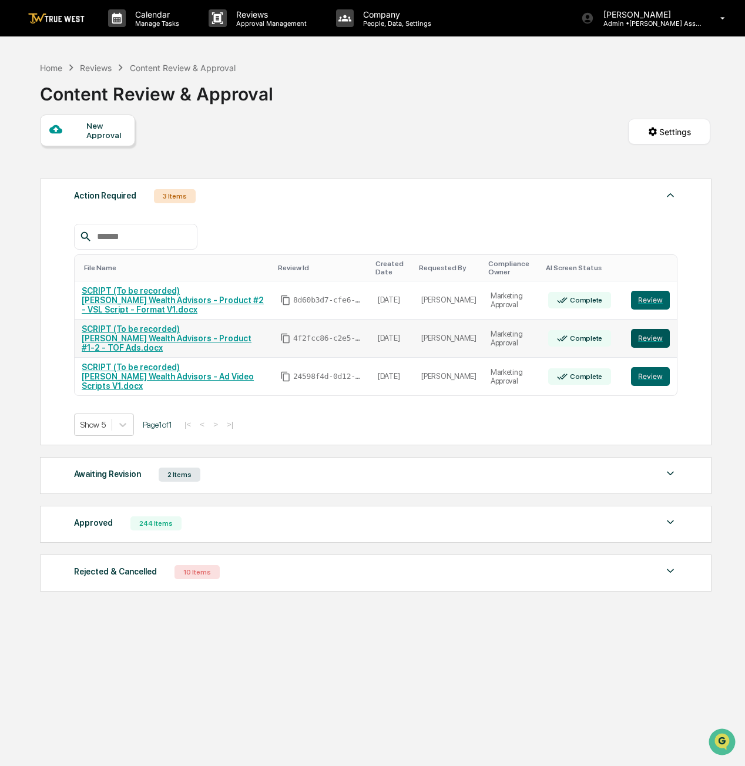
click at [663, 334] on button "Review" at bounding box center [650, 338] width 39 height 19
